Goal: Entertainment & Leisure: Consume media (video, audio)

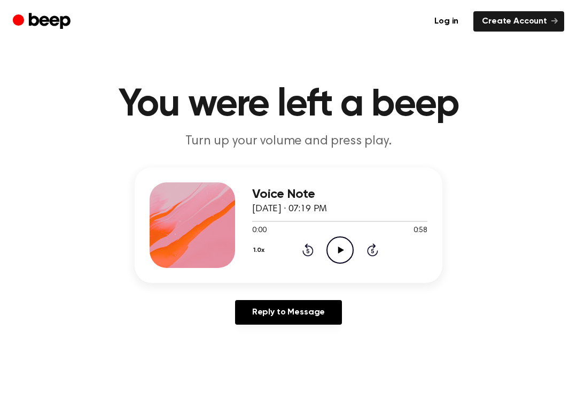
click at [329, 246] on icon "Play Audio" at bounding box center [340, 249] width 27 height 27
click at [328, 270] on div "Voice Note [DATE] · 07:19 PM 0:11 0:58 Your browser does not support the [objec…" at bounding box center [289, 224] width 308 height 115
click at [337, 242] on icon "Pause Audio" at bounding box center [340, 249] width 27 height 27
click at [295, 254] on div "1.0x Rewind 5 seconds Play Audio Skip 5 seconds" at bounding box center [339, 249] width 175 height 27
click at [294, 254] on div "1.0x Rewind 5 seconds Play Audio Skip 5 seconds" at bounding box center [339, 249] width 175 height 27
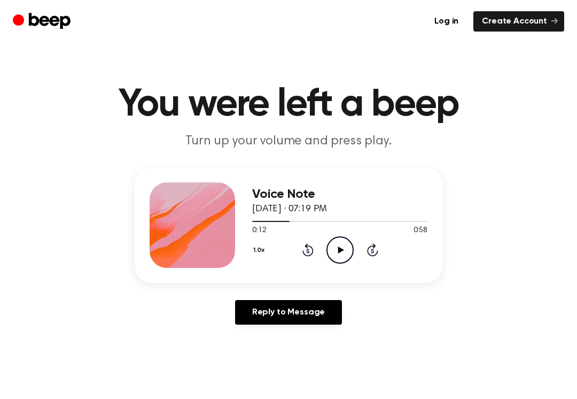
click at [306, 254] on icon at bounding box center [308, 249] width 11 height 13
click at [304, 244] on icon "Rewind 5 seconds" at bounding box center [308, 250] width 12 height 14
click at [309, 251] on icon at bounding box center [307, 251] width 3 height 4
click at [343, 235] on div "0:00 0:58" at bounding box center [339, 230] width 175 height 11
click at [333, 247] on icon "Play Audio" at bounding box center [340, 249] width 27 height 27
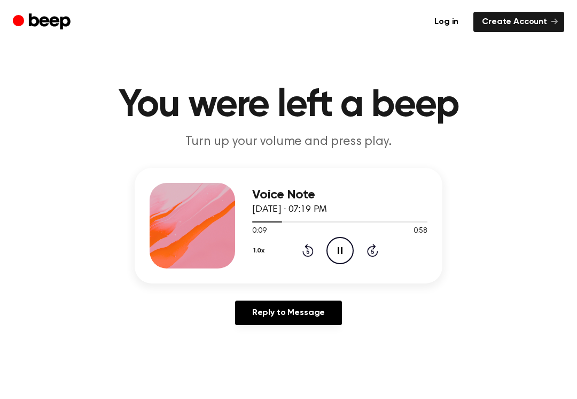
scroll to position [2, 0]
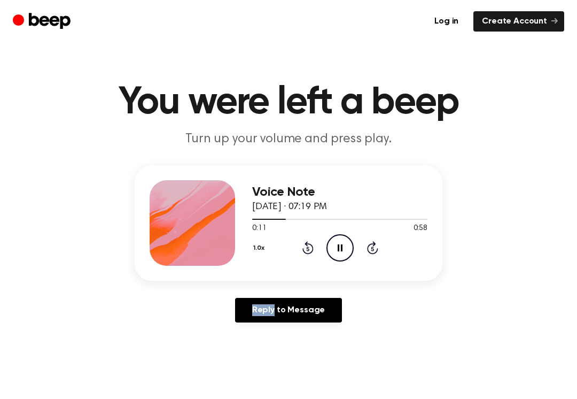
click at [302, 249] on icon "Rewind 5 seconds" at bounding box center [308, 248] width 12 height 14
click at [305, 246] on icon "Rewind 5 seconds" at bounding box center [308, 248] width 12 height 14
click at [307, 247] on icon "Rewind 5 seconds" at bounding box center [308, 248] width 12 height 14
